Goal: Book appointment/travel/reservation

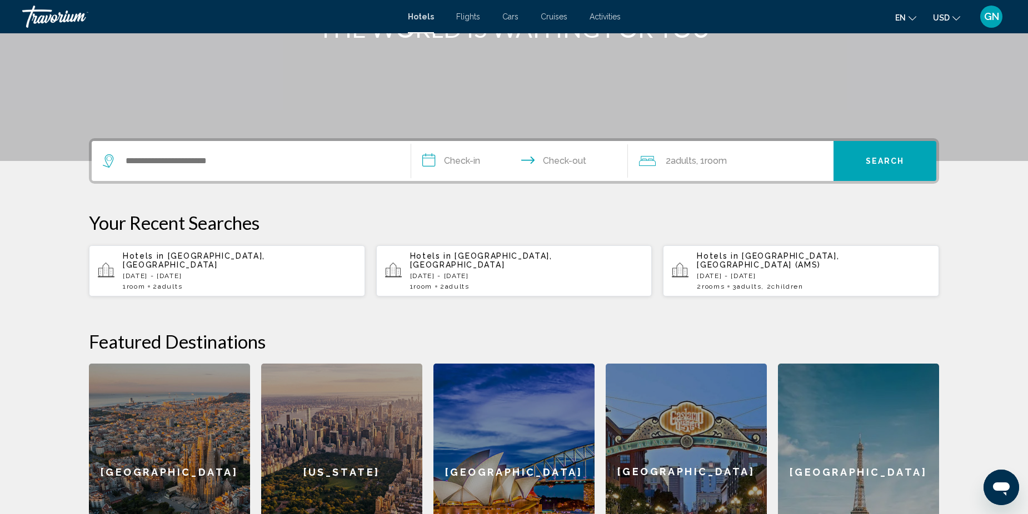
scroll to position [171, 0]
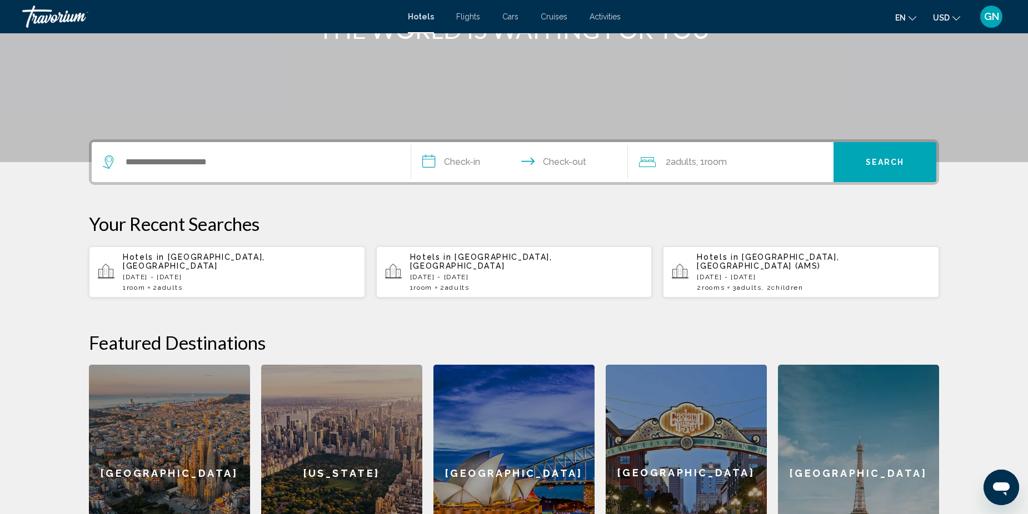
click at [201, 273] on p "[DATE] - [DATE]" at bounding box center [239, 277] width 233 height 8
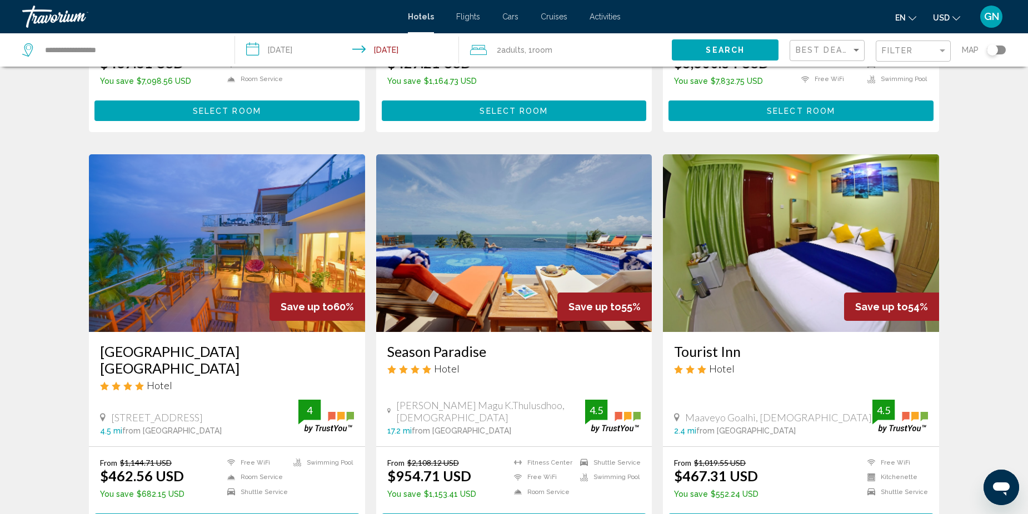
scroll to position [389, 0]
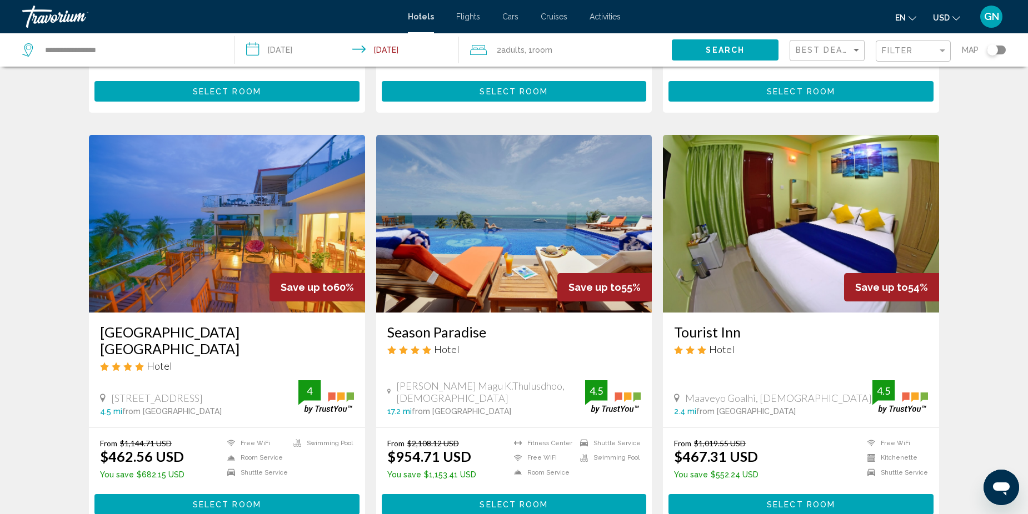
click at [214, 237] on img "Main content" at bounding box center [227, 224] width 276 height 178
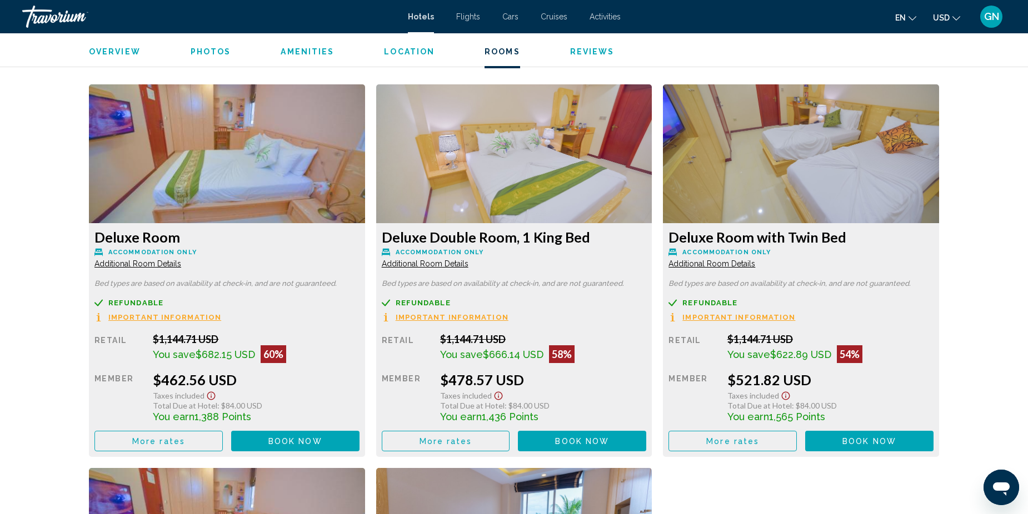
scroll to position [1488, 0]
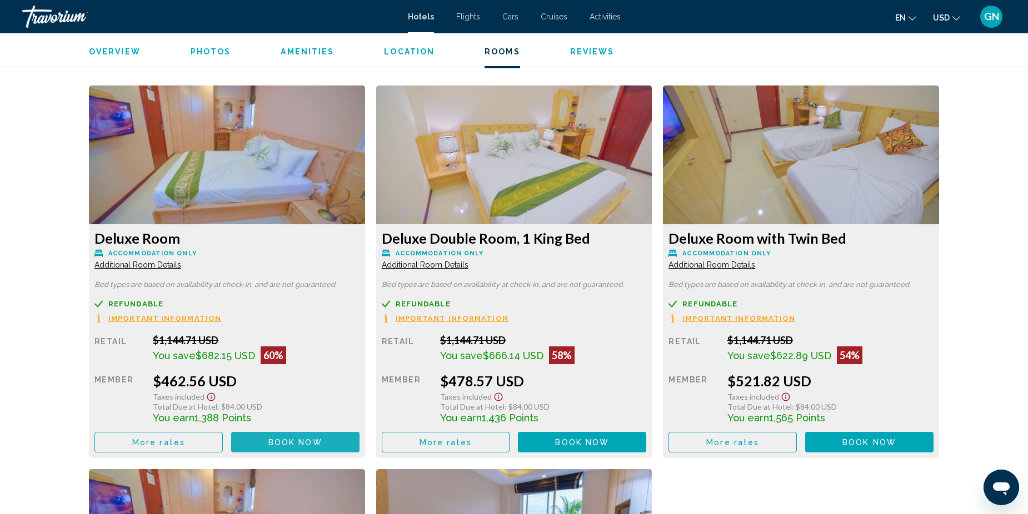
click at [271, 437] on button "Book now No longer available" at bounding box center [295, 442] width 128 height 21
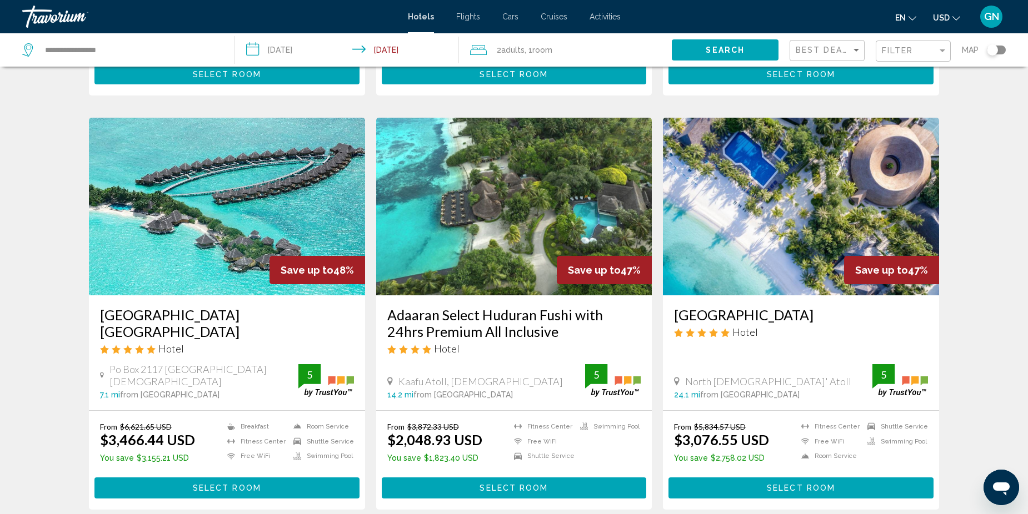
scroll to position [833, 0]
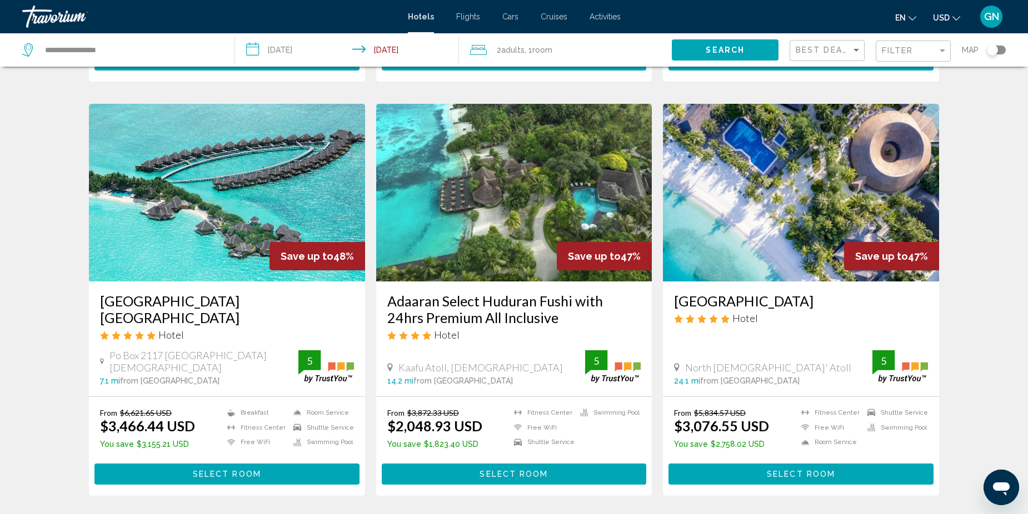
click at [221, 164] on img "Main content" at bounding box center [227, 193] width 276 height 178
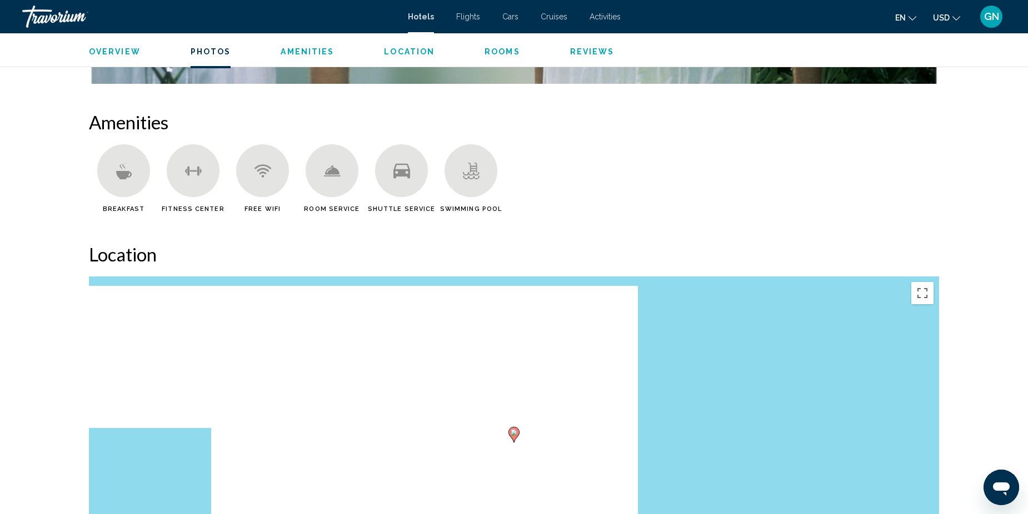
scroll to position [722, 0]
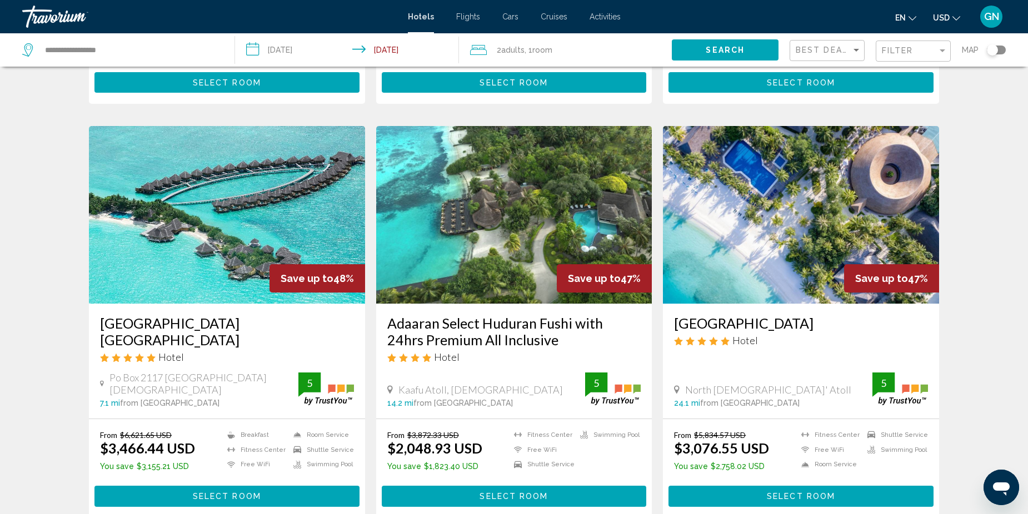
scroll to position [833, 0]
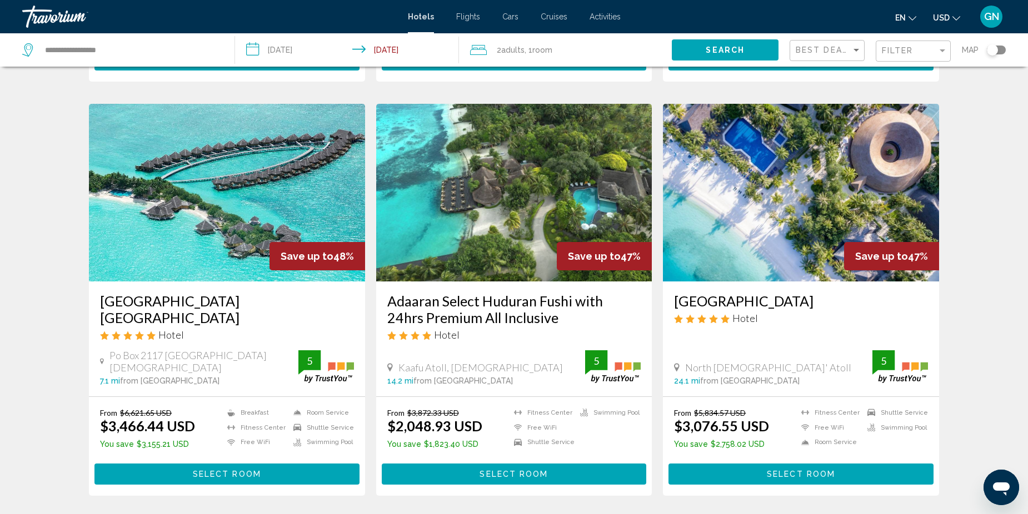
click at [498, 173] on img "Main content" at bounding box center [514, 193] width 276 height 178
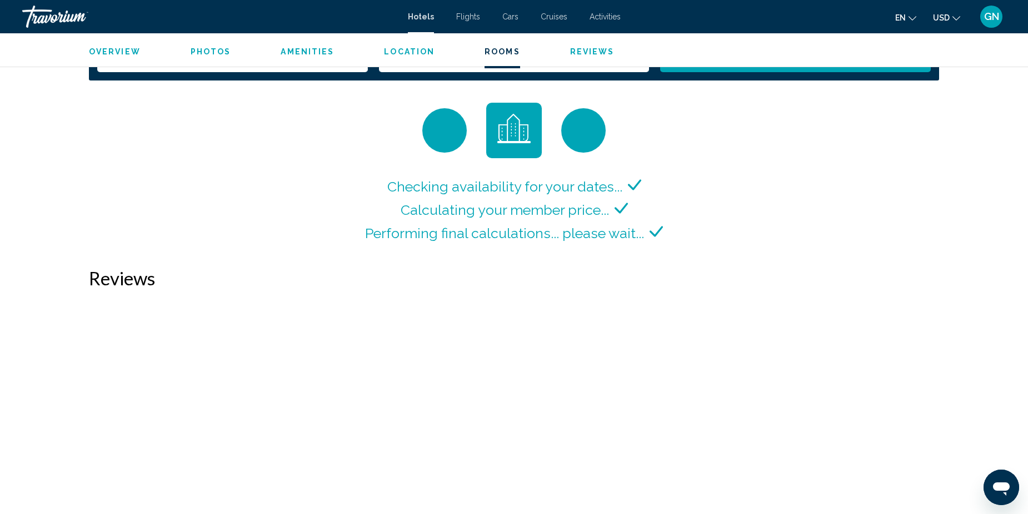
scroll to position [1487, 0]
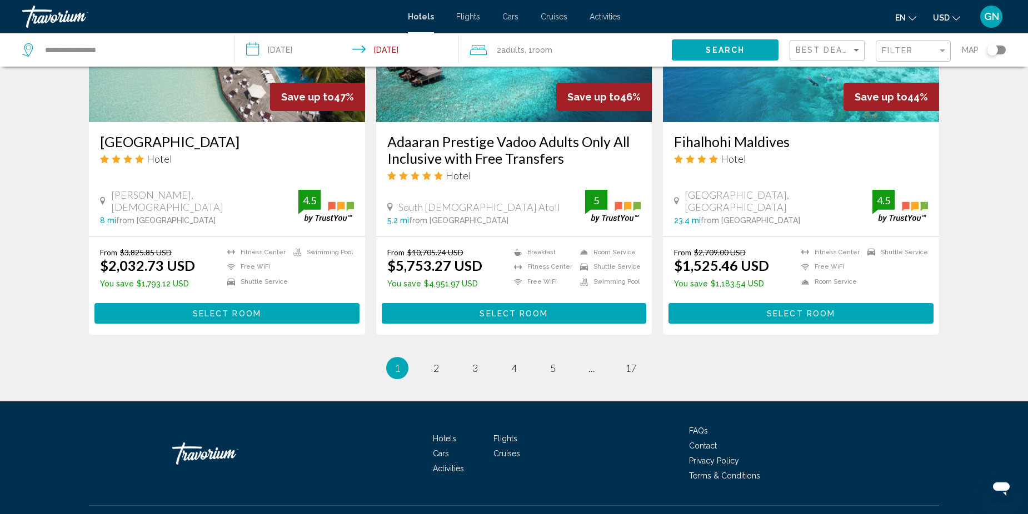
scroll to position [1414, 0]
